Goal: Task Accomplishment & Management: Manage account settings

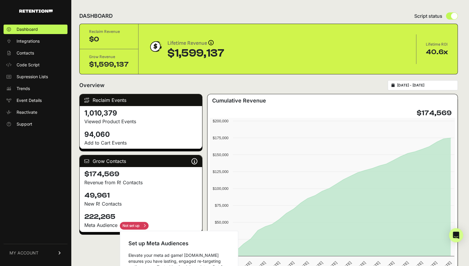
click at [139, 225] on input "checkbox" at bounding box center [134, 226] width 29 height 8
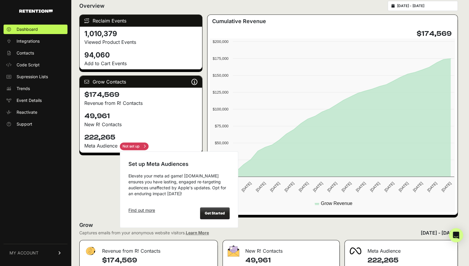
scroll to position [82, 0]
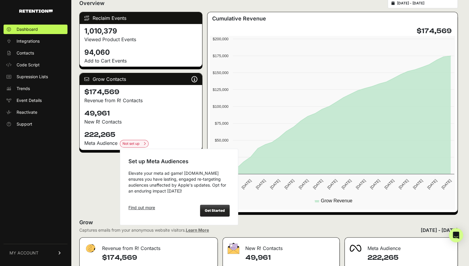
click at [210, 211] on strong "Get Started" at bounding box center [215, 210] width 20 height 4
click at [141, 144] on input "checkbox" at bounding box center [134, 144] width 29 height 8
click at [214, 209] on strong "Get Started" at bounding box center [215, 210] width 20 height 4
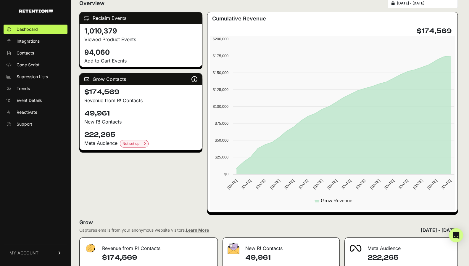
click at [87, 132] on h4 "222,265" at bounding box center [140, 134] width 113 height 9
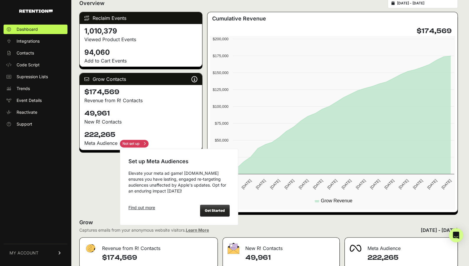
click at [133, 145] on input "checkbox" at bounding box center [134, 144] width 29 height 8
checkbox input "true"
click at [204, 213] on div "Get Started" at bounding box center [215, 211] width 30 height 12
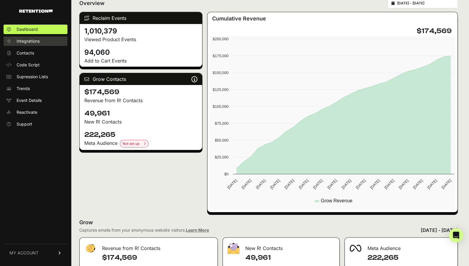
click at [28, 42] on span "Integrations" at bounding box center [28, 41] width 23 height 6
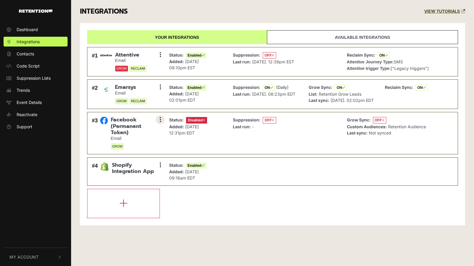
click at [160, 123] on icon at bounding box center [160, 120] width 1 height 6
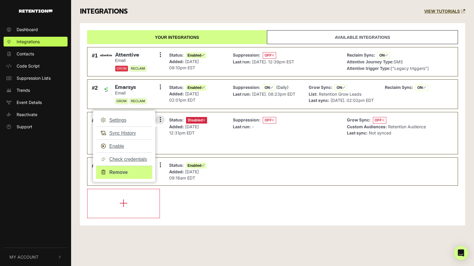
click at [117, 176] on link "Remove" at bounding box center [124, 172] width 56 height 13
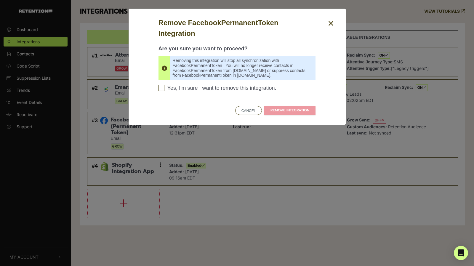
click at [280, 112] on div "CANCEL REMOVE INTEGRATION" at bounding box center [236, 110] width 157 height 11
click at [290, 107] on div "CANCEL REMOVE INTEGRATION" at bounding box center [236, 110] width 157 height 11
click at [163, 86] on input "Yes, I'm sure I want to remove this integration. Please confirm to continue" at bounding box center [161, 88] width 6 height 6
checkbox input "true"
click at [294, 110] on link "REMOVE INTEGRATION" at bounding box center [289, 110] width 51 height 9
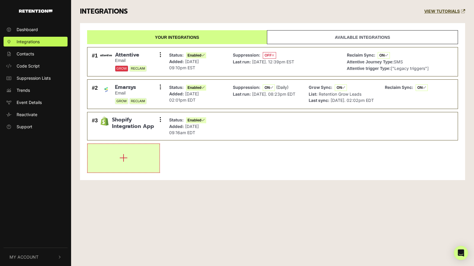
click at [149, 172] on button "button" at bounding box center [124, 158] width 72 height 28
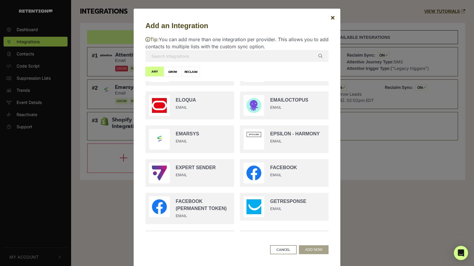
scroll to position [302, 0]
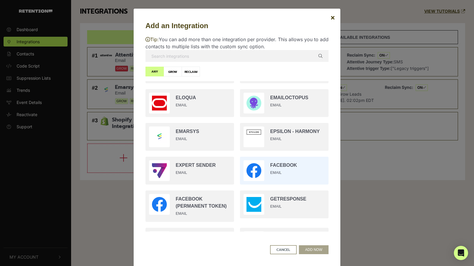
click at [270, 173] on input "radio" at bounding box center [284, 171] width 94 height 34
radio input "true"
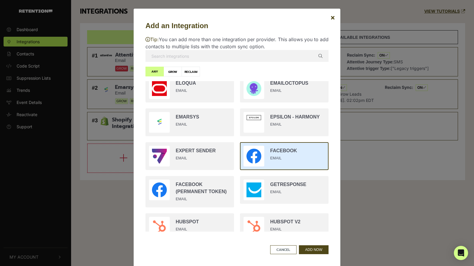
scroll to position [317, 0]
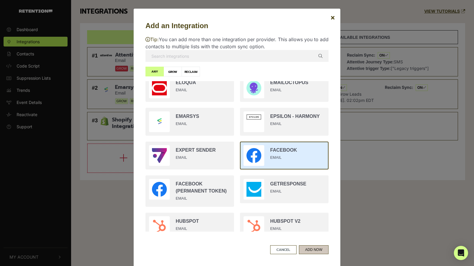
click at [315, 247] on button "ADD NOW" at bounding box center [314, 249] width 30 height 9
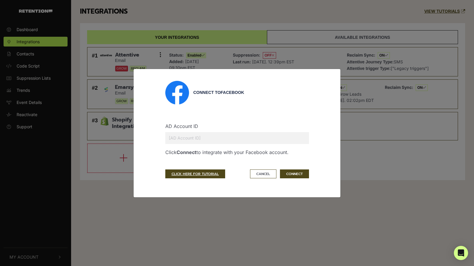
click at [181, 138] on input "text" at bounding box center [237, 138] width 144 height 12
type input "45639503"
click at [300, 176] on button "CONNECT" at bounding box center [294, 173] width 29 height 9
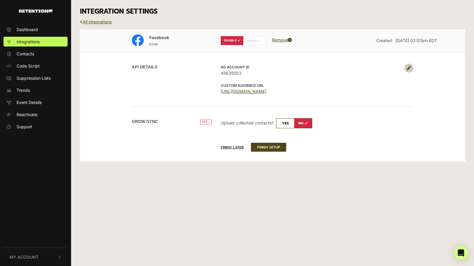
click at [253, 39] on label "ENABLE" at bounding box center [254, 40] width 23 height 9
radio input "false"
radio input "true"
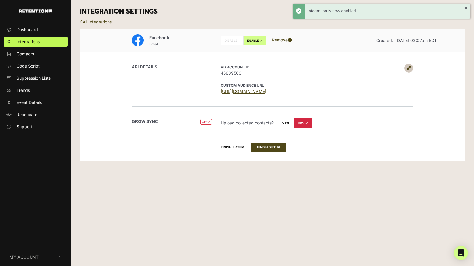
click at [284, 125] on input "checkbox" at bounding box center [294, 123] width 36 height 10
checkbox input "true"
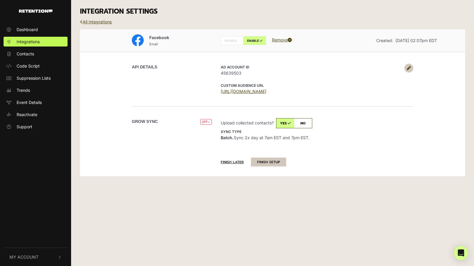
click at [266, 161] on button "FINISH SETUP" at bounding box center [268, 162] width 35 height 9
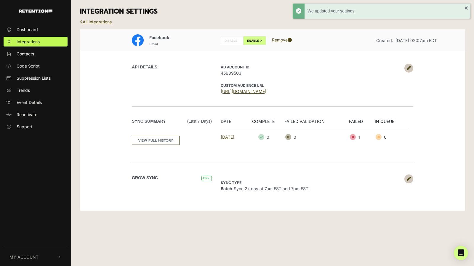
click at [93, 22] on link "All Integrations" at bounding box center [96, 21] width 32 height 5
